Goal: Task Accomplishment & Management: Manage account settings

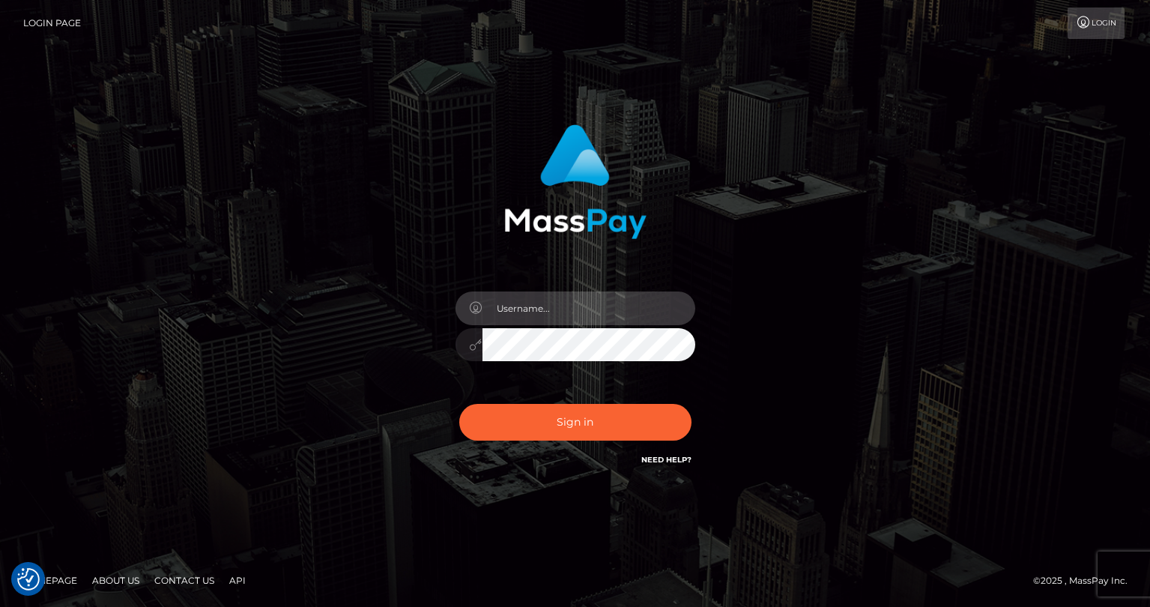
click at [554, 319] on input "text" at bounding box center [589, 308] width 213 height 34
type input "tatyanafansly1"
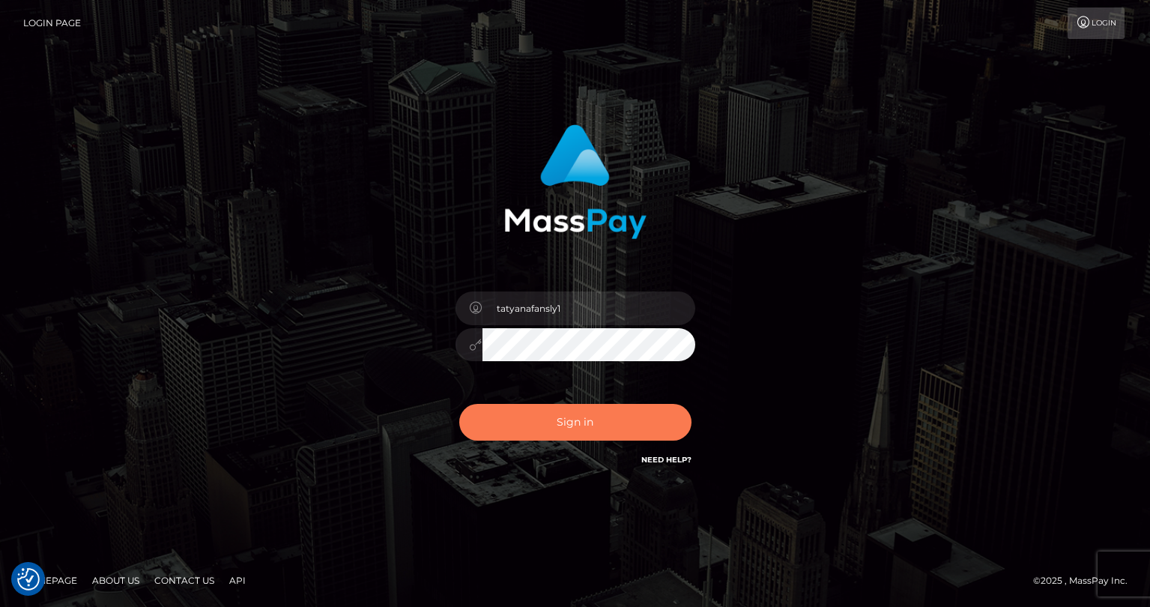
click at [588, 414] on button "Sign in" at bounding box center [575, 422] width 232 height 37
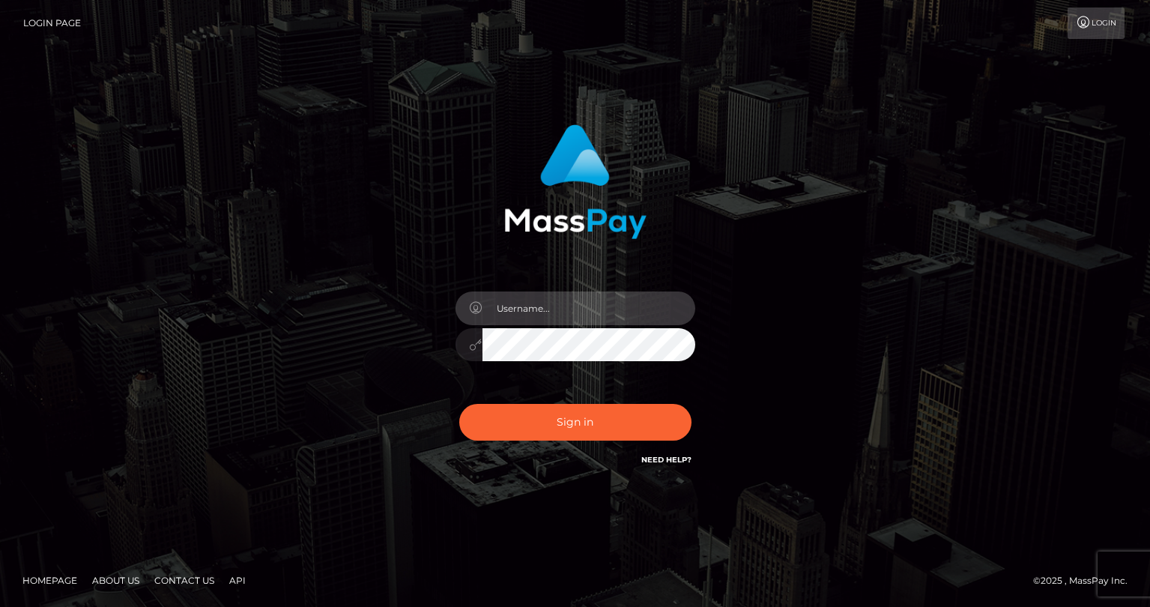
click at [611, 317] on input "text" at bounding box center [589, 308] width 213 height 34
type input "tatyanafansly1"
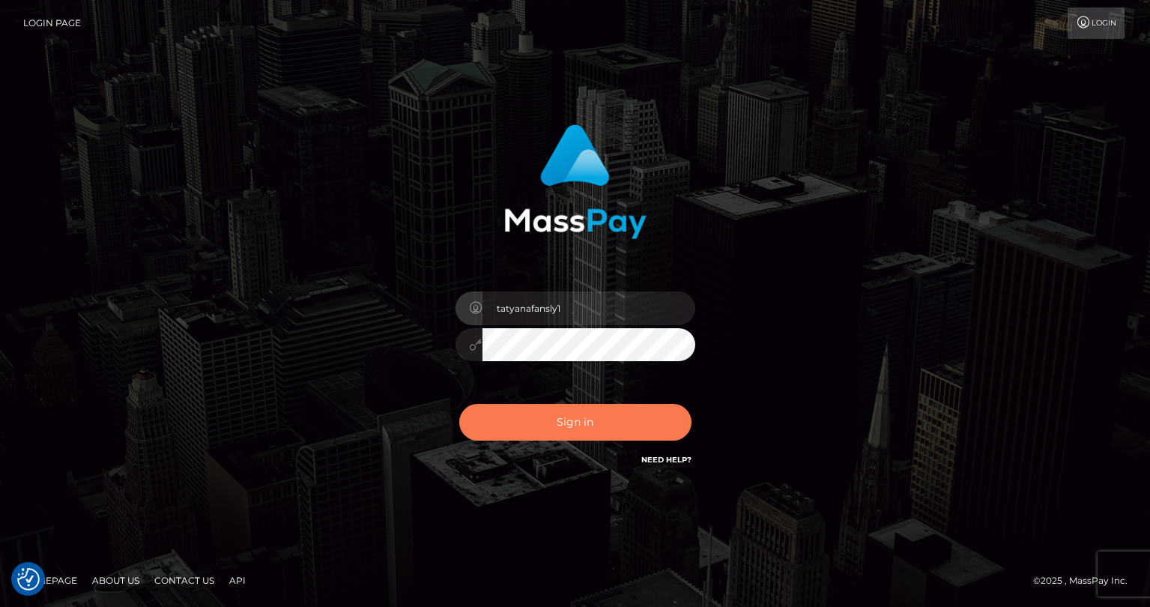
click at [602, 413] on button "Sign in" at bounding box center [575, 422] width 232 height 37
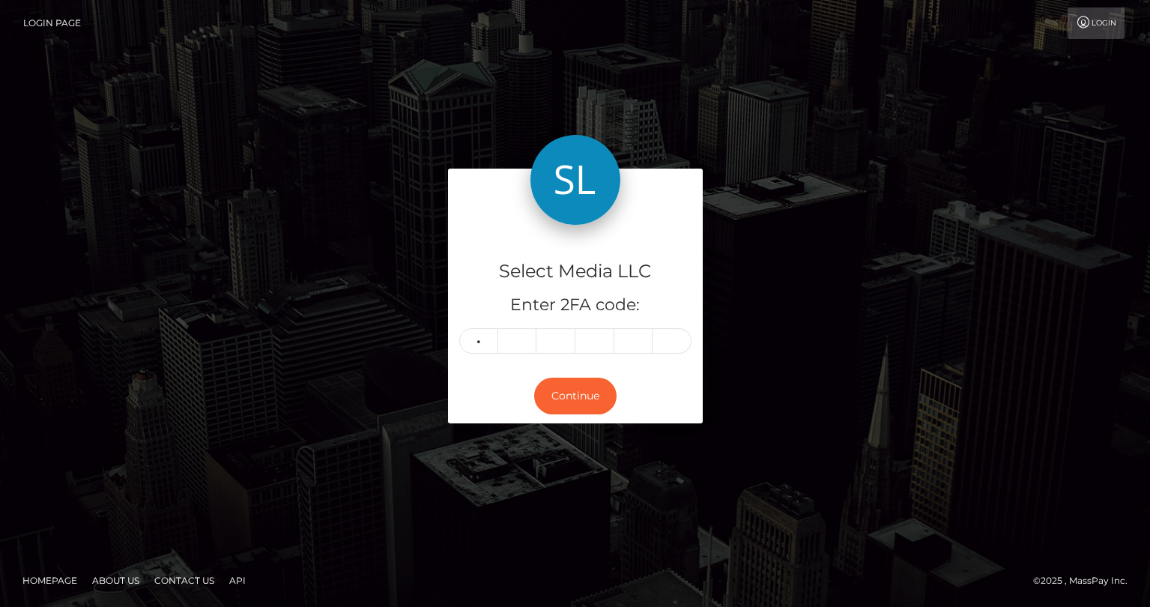
type input "8"
type input "0"
type input "7"
type input "6"
type input "9"
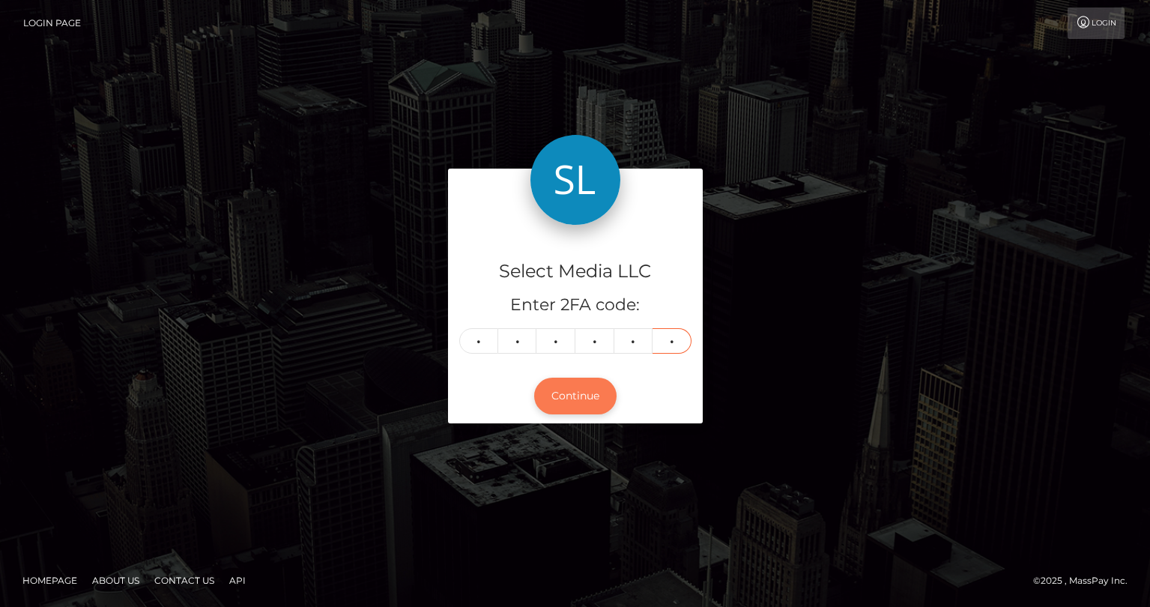
type input "4"
click at [590, 410] on button "Continue" at bounding box center [575, 396] width 82 height 37
click at [590, 405] on button "Continue" at bounding box center [575, 396] width 82 height 37
